Goal: Task Accomplishment & Management: Manage account settings

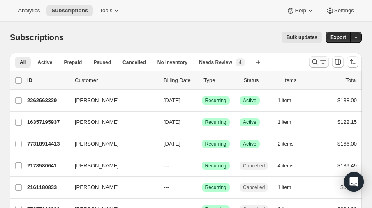
click at [318, 59] on div "Search and filter results" at bounding box center [318, 62] width 16 height 8
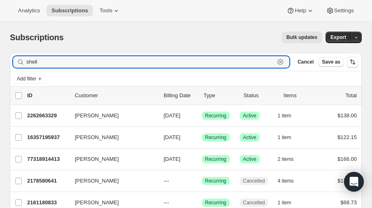
drag, startPoint x: 48, startPoint y: 60, endPoint x: -9, endPoint y: 56, distance: 57.2
click at [0, 56] on html "Analytics Subscriptions Tools Help Settings Skip to content Subscriptions. This…" at bounding box center [186, 104] width 372 height 208
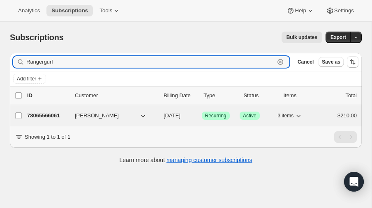
type input "Rangergurl"
click at [53, 114] on p "78065566061" at bounding box center [47, 116] width 41 height 8
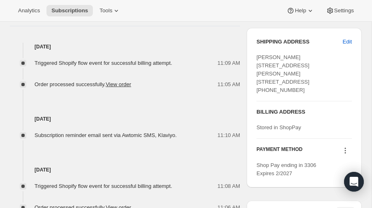
scroll to position [375, 0]
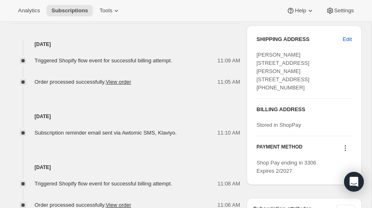
click at [345, 145] on icon at bounding box center [345, 148] width 8 height 8
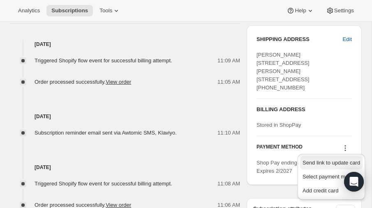
scroll to position [0, 0]
click at [314, 163] on span "Send link to update card" at bounding box center [330, 163] width 57 height 6
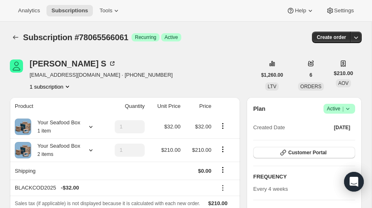
scroll to position [375, 0]
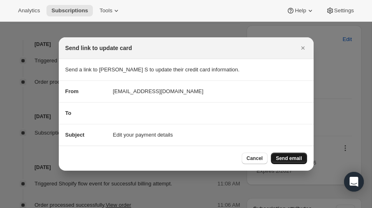
drag, startPoint x: 298, startPoint y: 157, endPoint x: 303, endPoint y: 156, distance: 6.0
click at [303, 156] on button "Send email" at bounding box center [289, 158] width 36 height 11
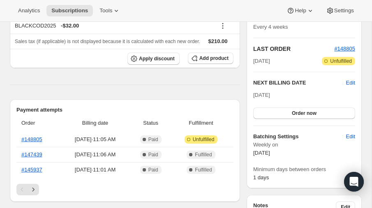
scroll to position [169, 0]
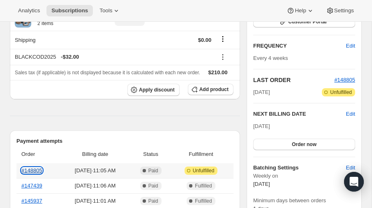
click at [32, 174] on link "#148805" at bounding box center [31, 171] width 21 height 6
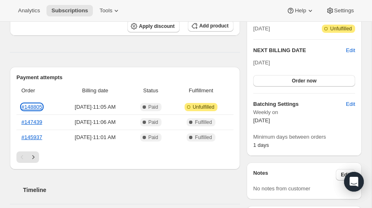
scroll to position [240, 0]
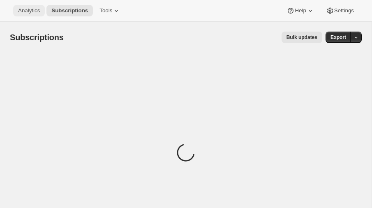
click at [27, 11] on span "Analytics" at bounding box center [29, 10] width 22 height 7
